Goal: Task Accomplishment & Management: Manage account settings

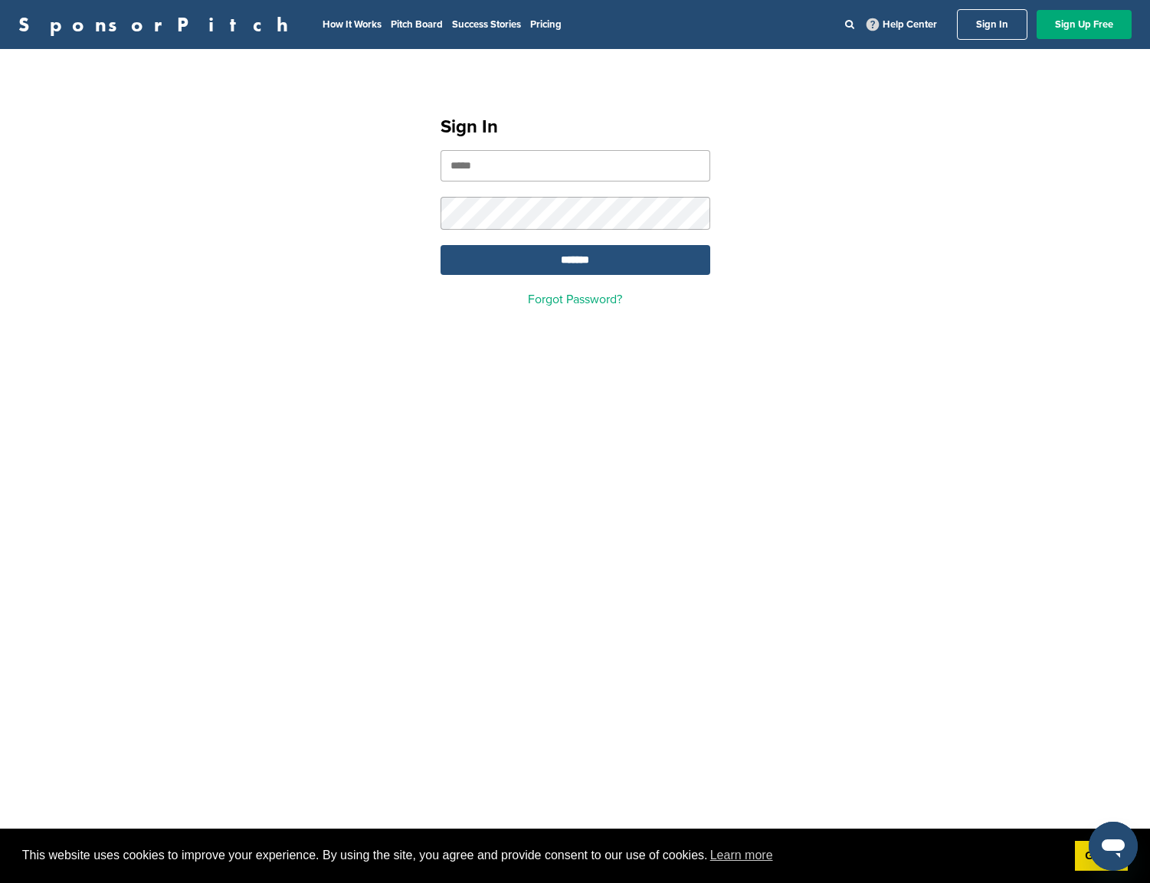
type input "**********"
drag, startPoint x: 573, startPoint y: 265, endPoint x: 560, endPoint y: 265, distance: 13.0
click at [572, 266] on input "*******" at bounding box center [575, 260] width 270 height 30
click at [579, 267] on input "*******" at bounding box center [575, 260] width 270 height 30
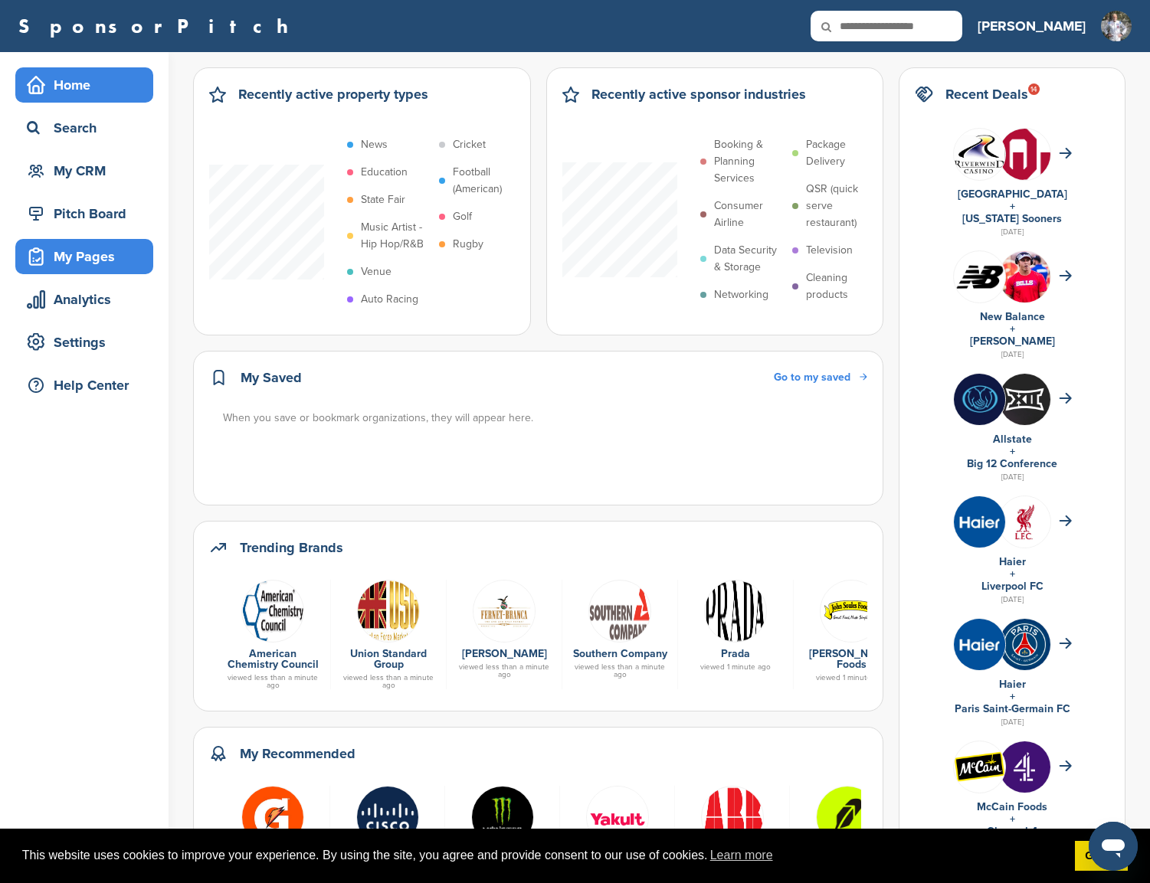
click at [78, 260] on div "My Pages" at bounding box center [88, 257] width 130 height 28
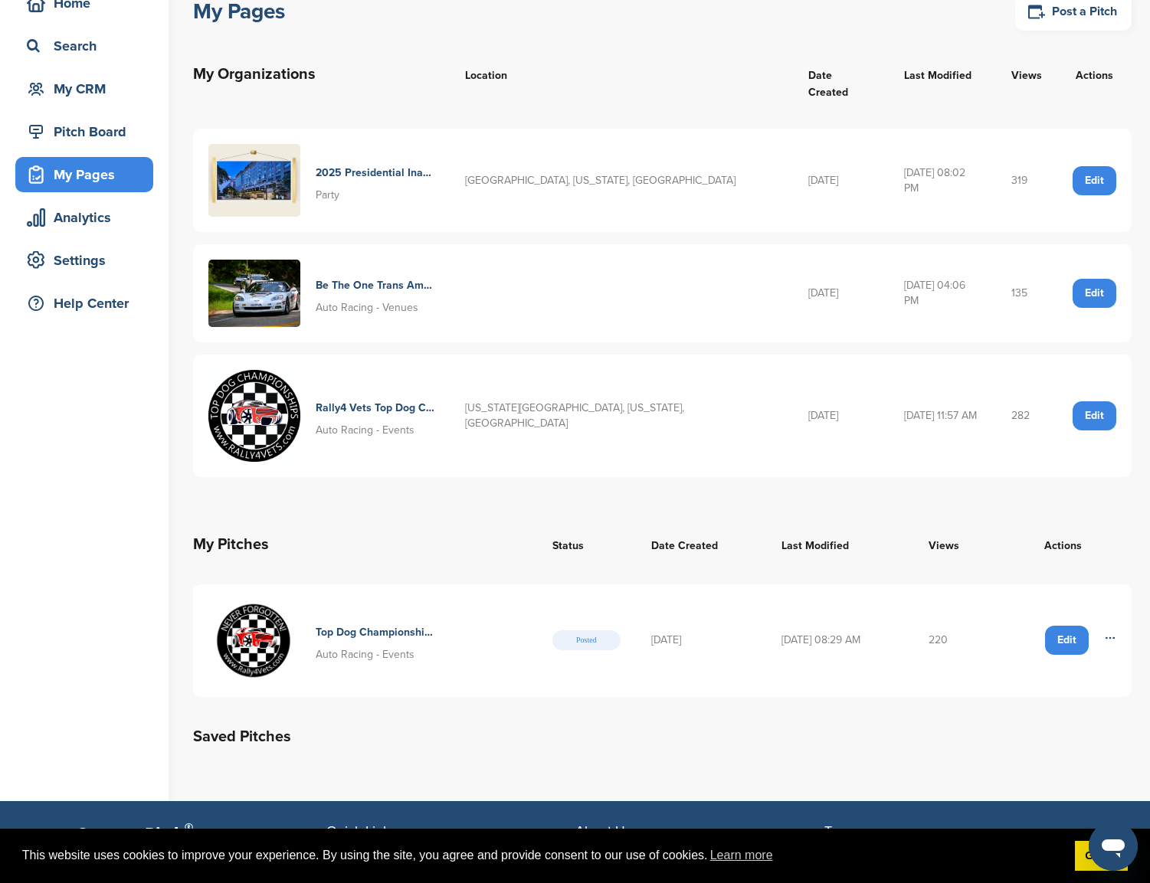
scroll to position [91, 0]
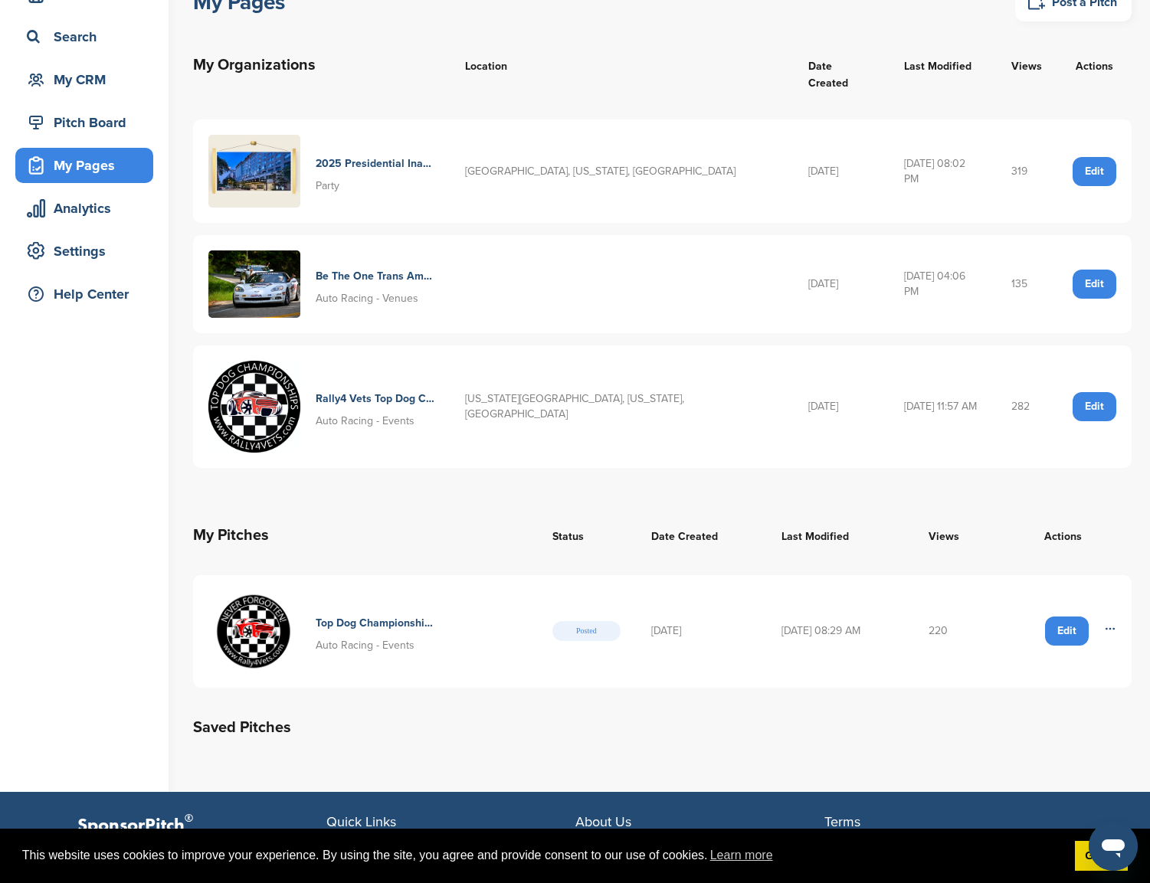
click at [409, 391] on h4 "Rally4 Vets Top Dog Championships" at bounding box center [375, 399] width 119 height 17
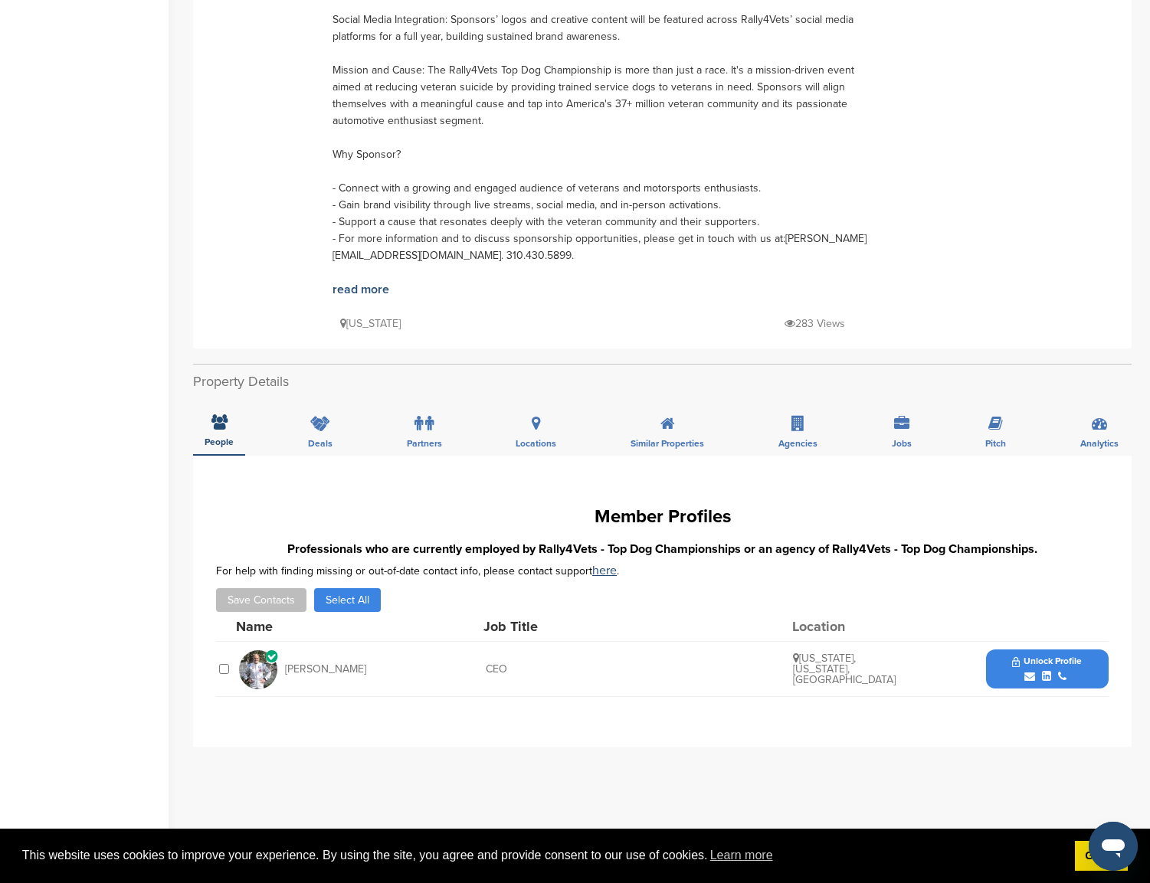
scroll to position [605, 0]
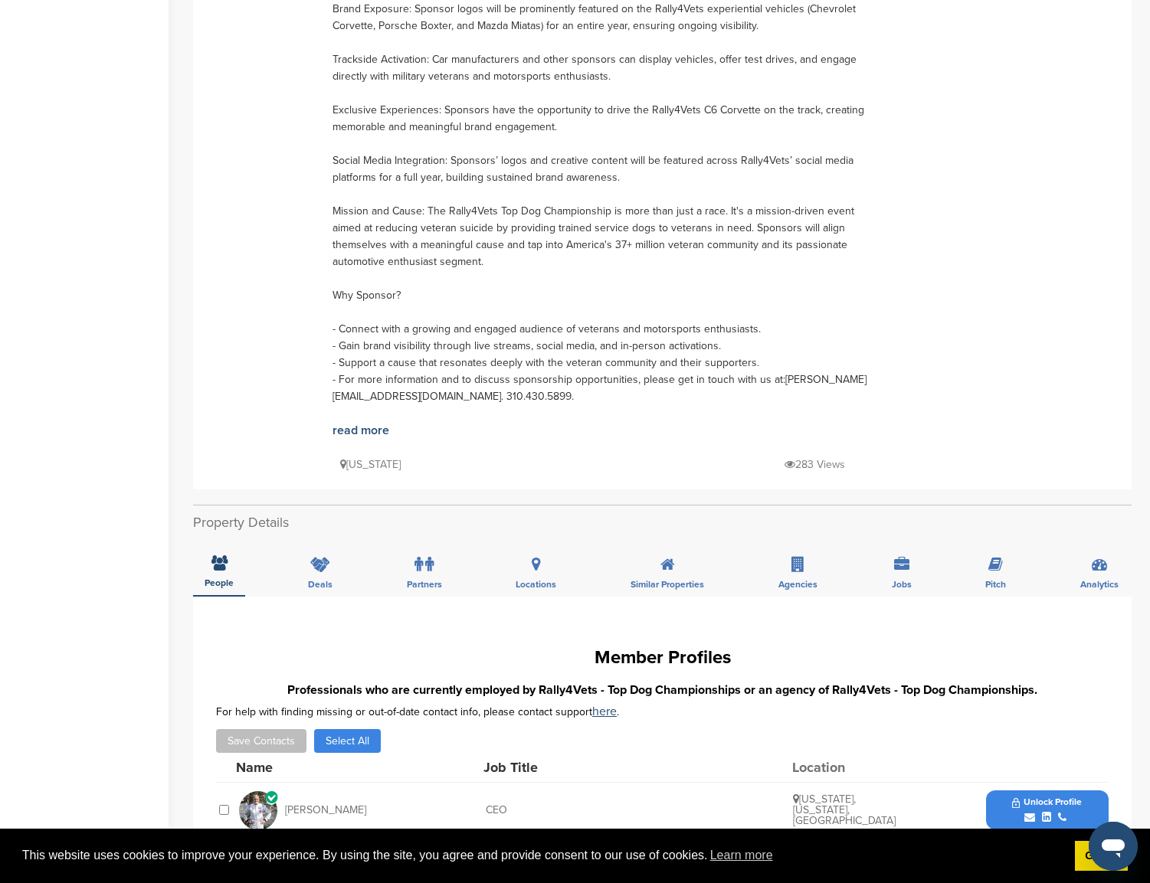
click at [807, 466] on p "283 Views" at bounding box center [814, 464] width 61 height 19
click at [1100, 569] on icon at bounding box center [1098, 564] width 15 height 15
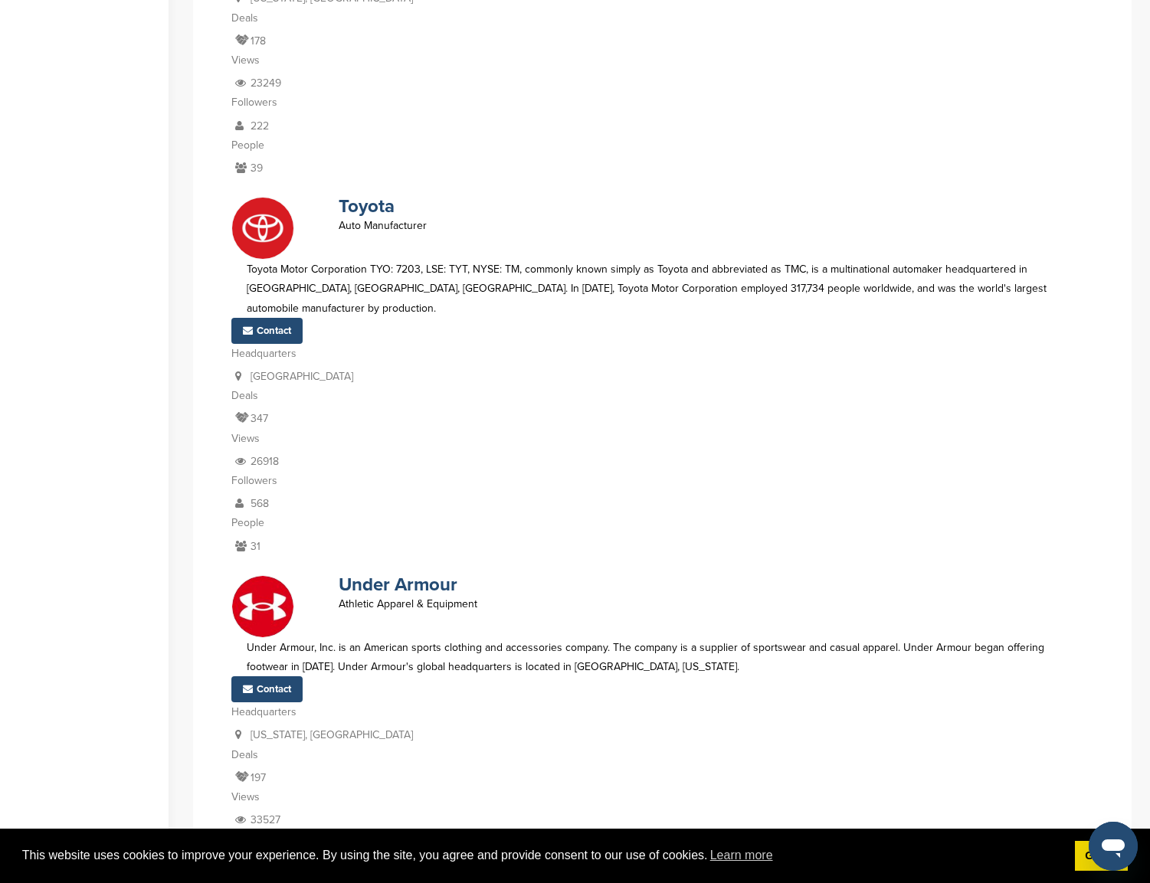
scroll to position [14121, 0]
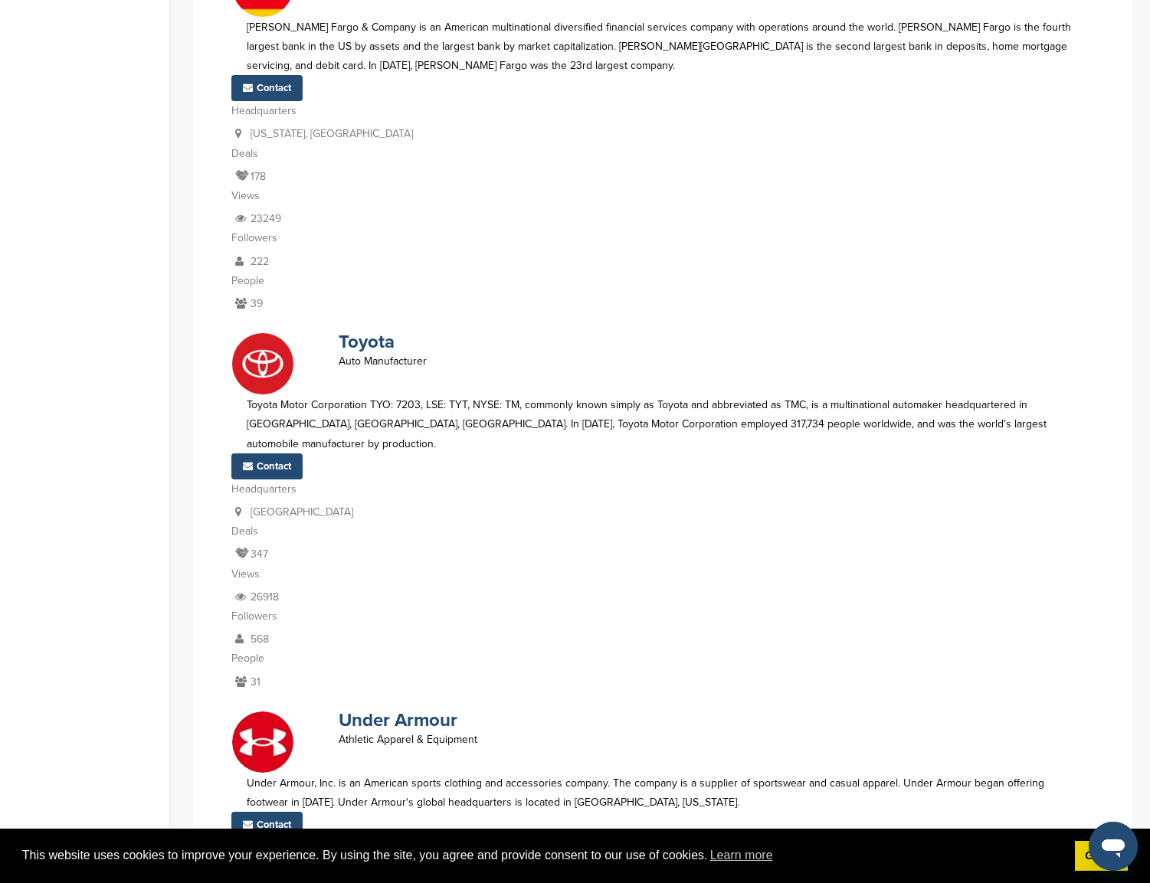
click at [250, 564] on p "Views" at bounding box center [662, 573] width 862 height 19
click at [274, 453] on link "Contact" at bounding box center [266, 466] width 71 height 26
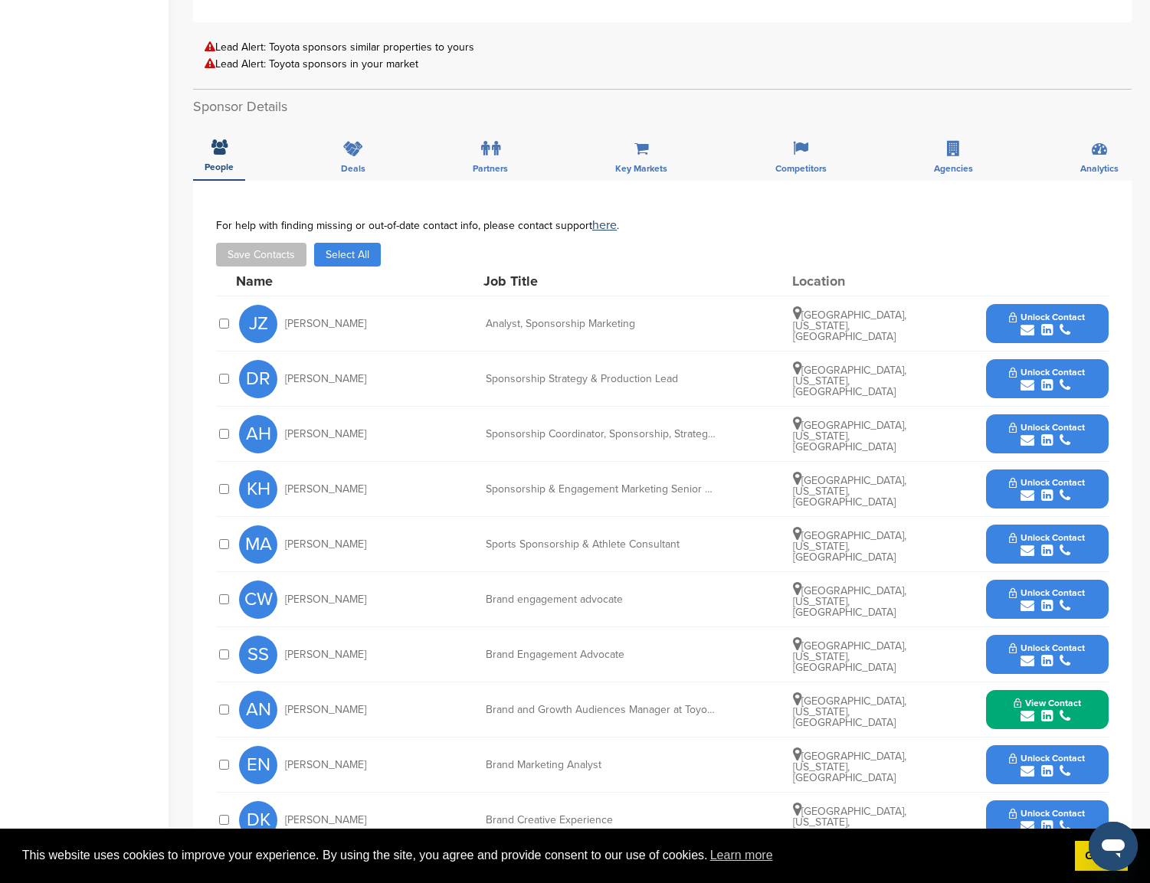
scroll to position [420, 0]
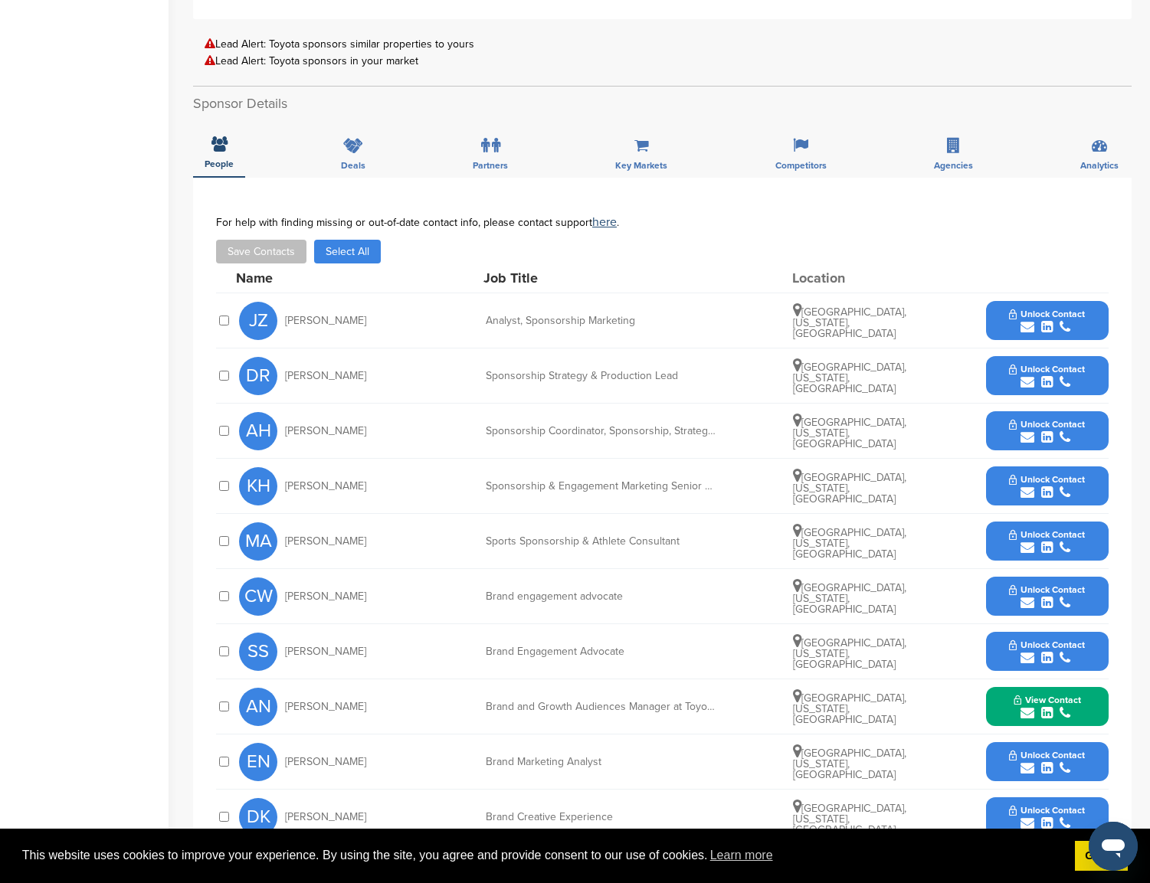
click at [1026, 483] on span "Unlock Contact" at bounding box center [1047, 479] width 76 height 11
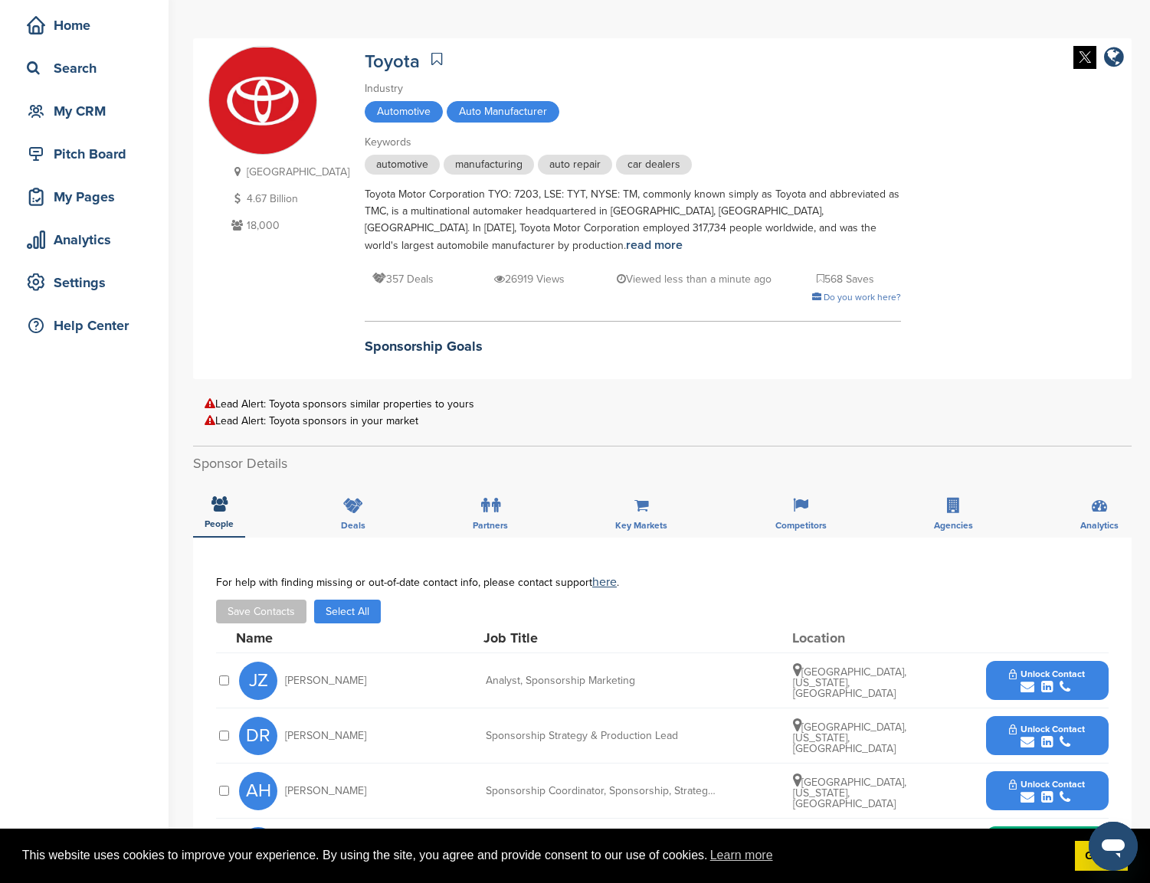
scroll to position [0, 0]
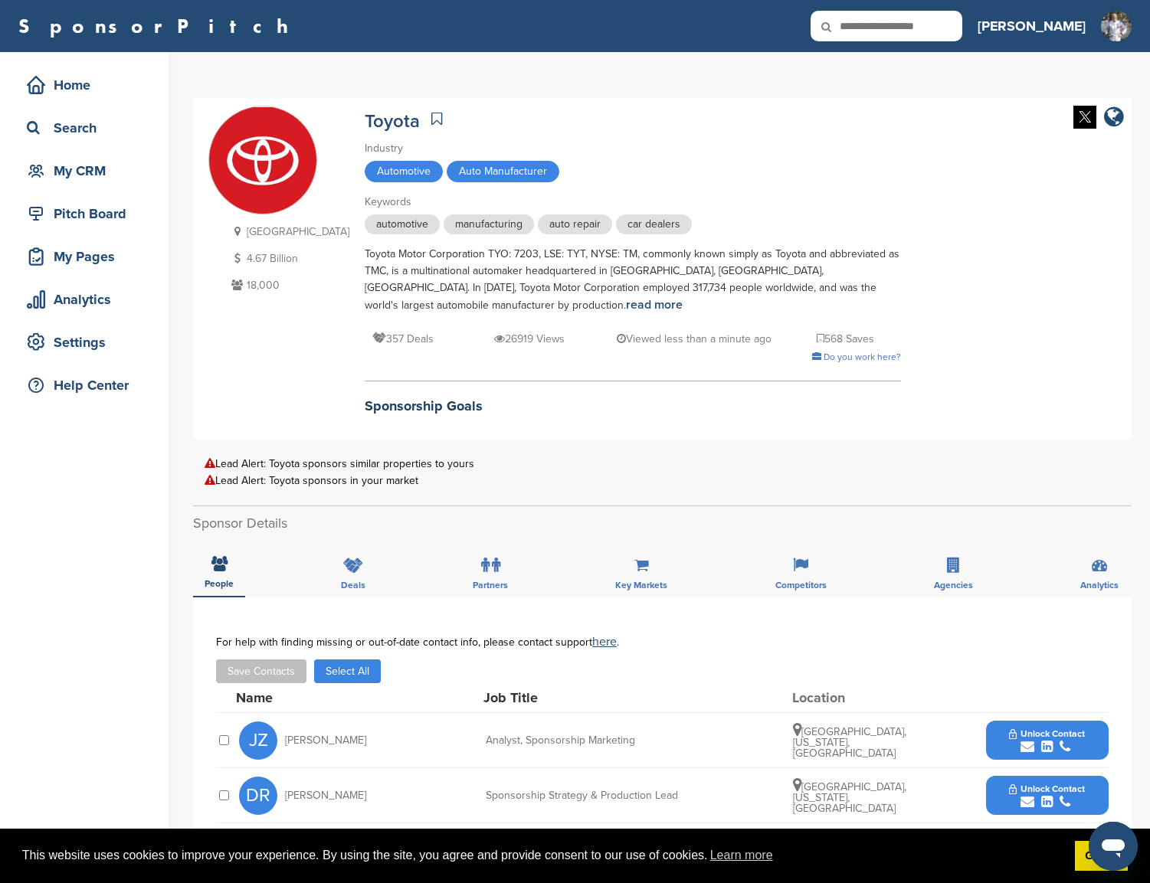
click at [431, 116] on icon at bounding box center [436, 118] width 11 height 15
click at [102, 214] on div "Pitch Board" at bounding box center [88, 214] width 130 height 28
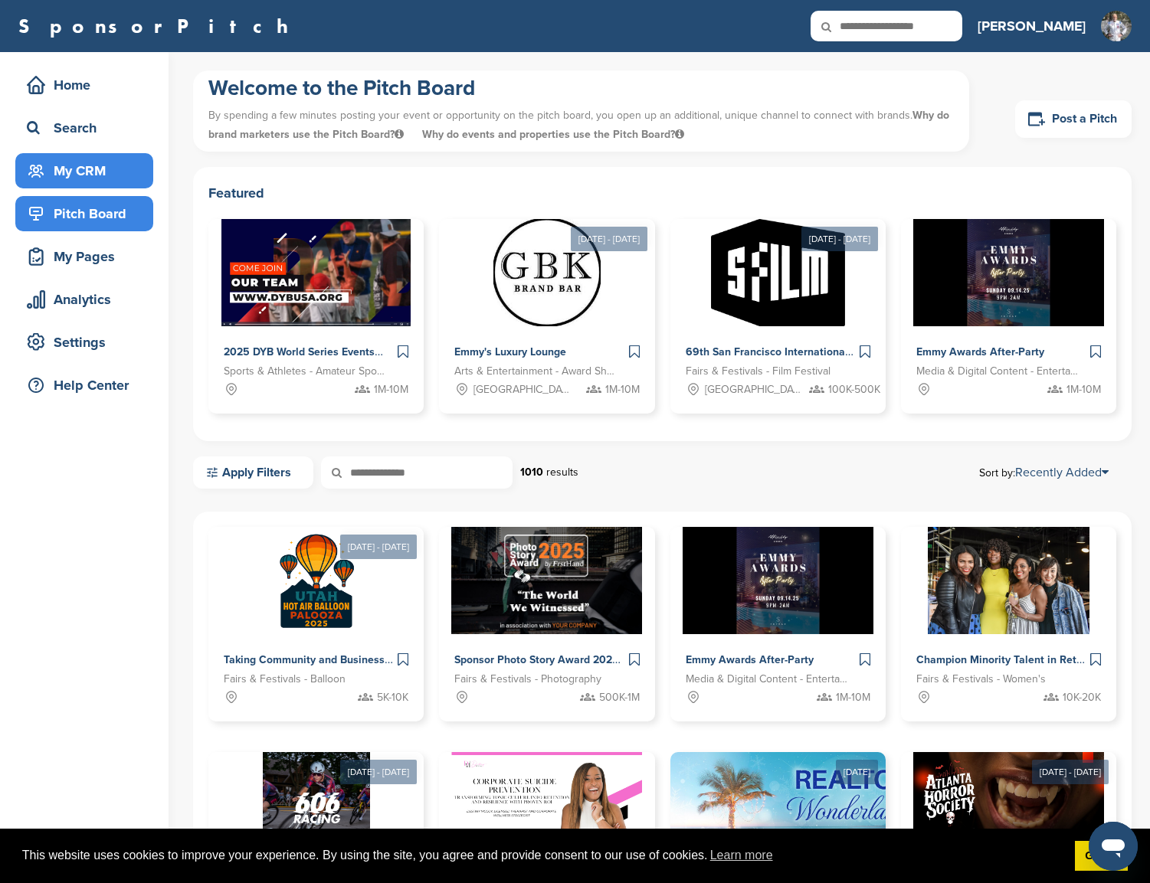
click at [65, 172] on div "My CRM" at bounding box center [88, 171] width 130 height 28
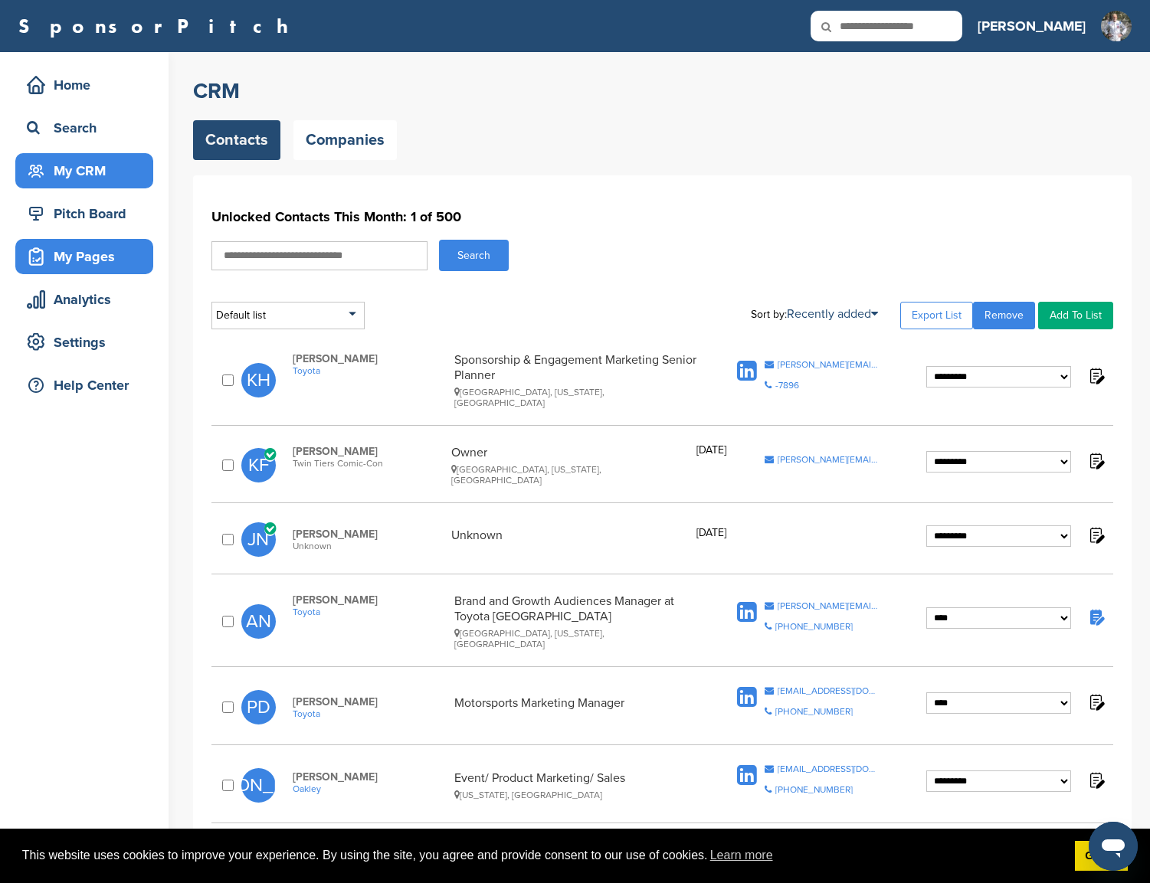
click at [82, 257] on div "My Pages" at bounding box center [88, 257] width 130 height 28
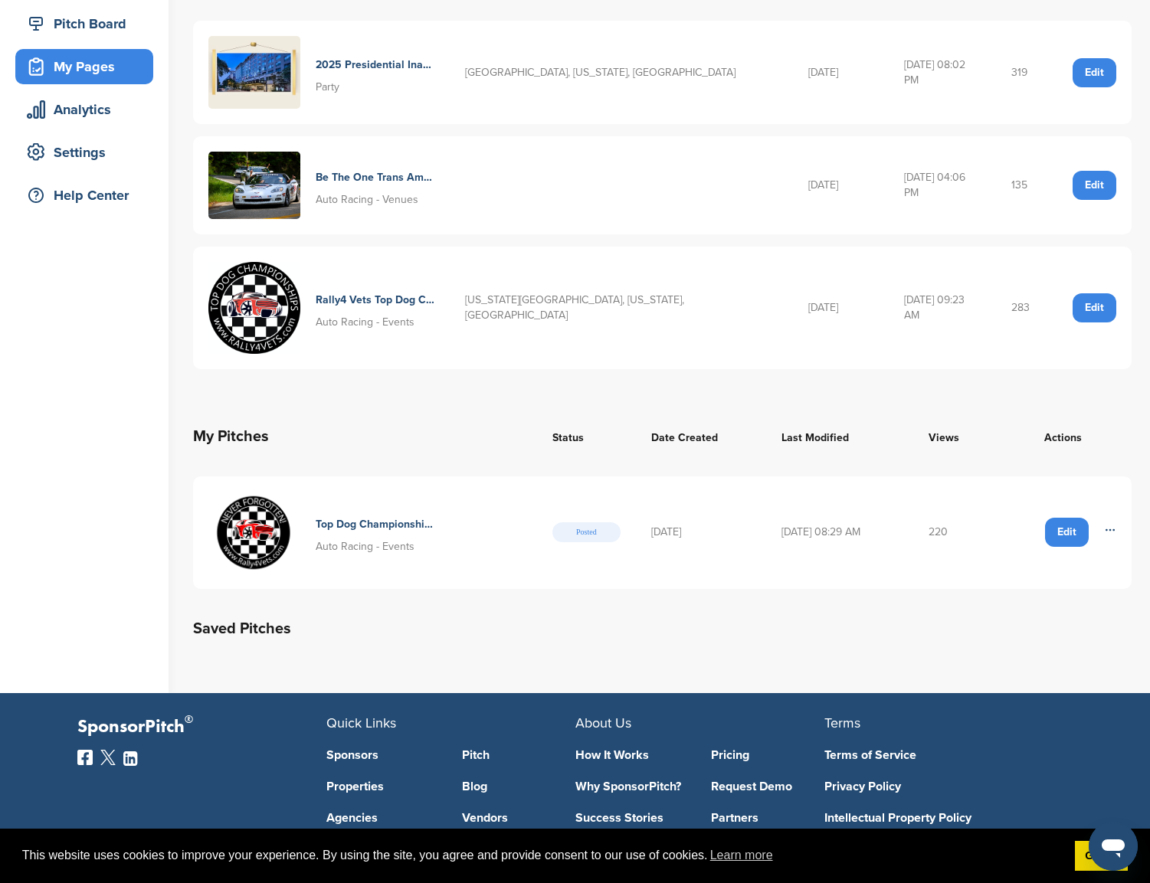
scroll to position [195, 0]
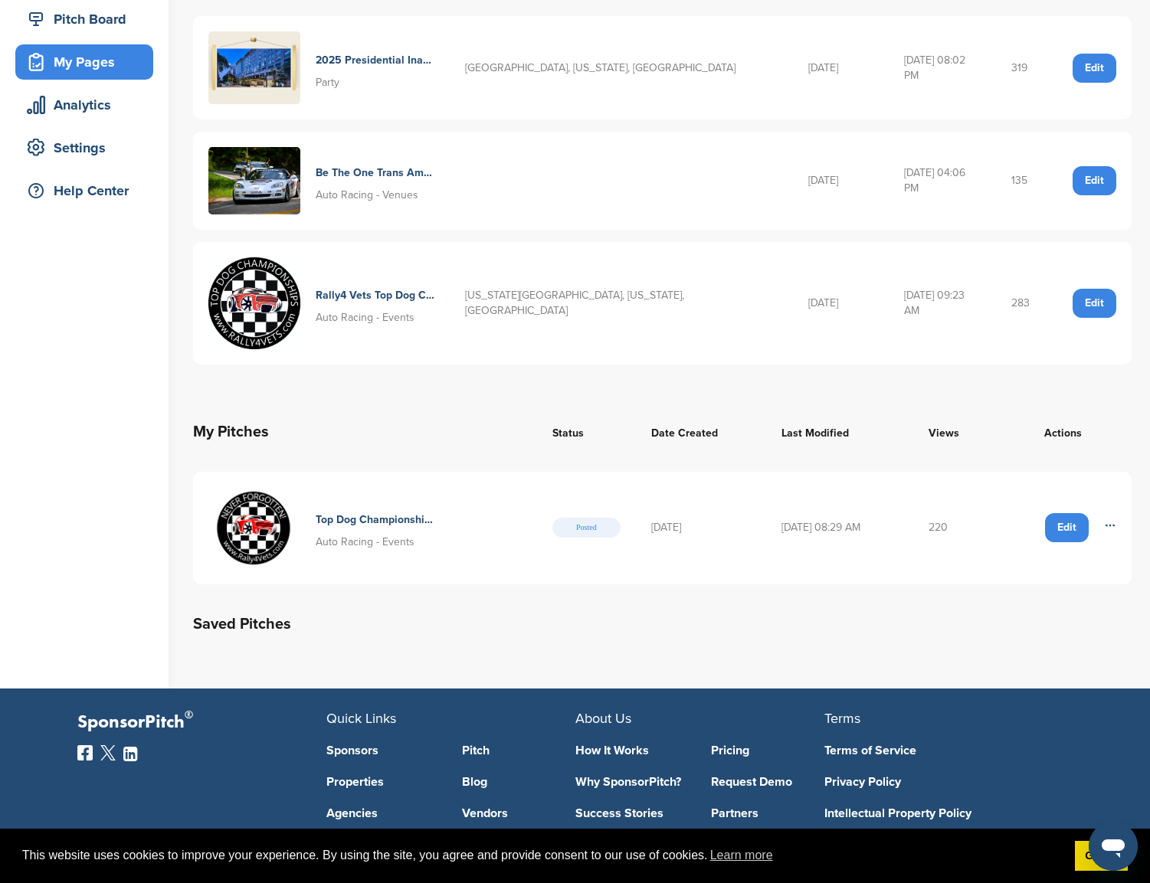
click at [1112, 519] on icon at bounding box center [1110, 525] width 12 height 12
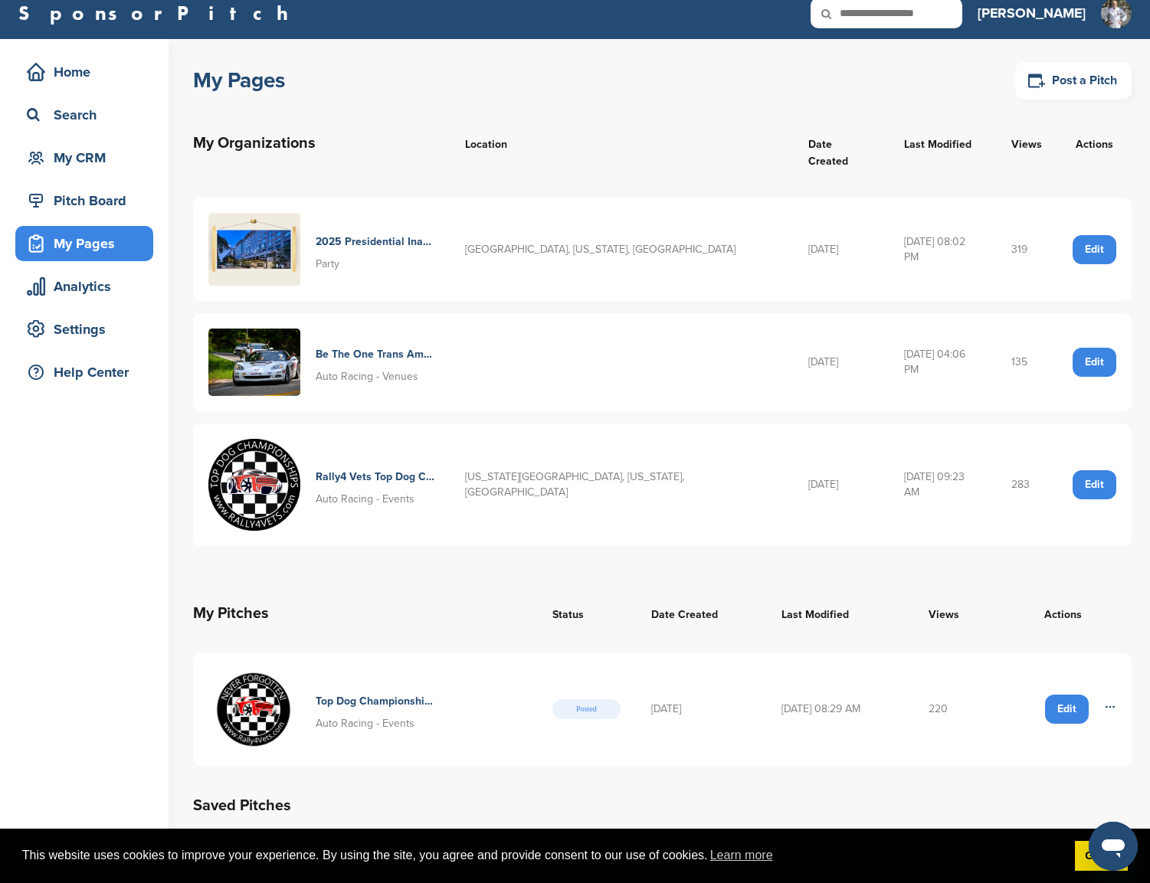
scroll to position [0, 0]
